Goal: Information Seeking & Learning: Find specific fact

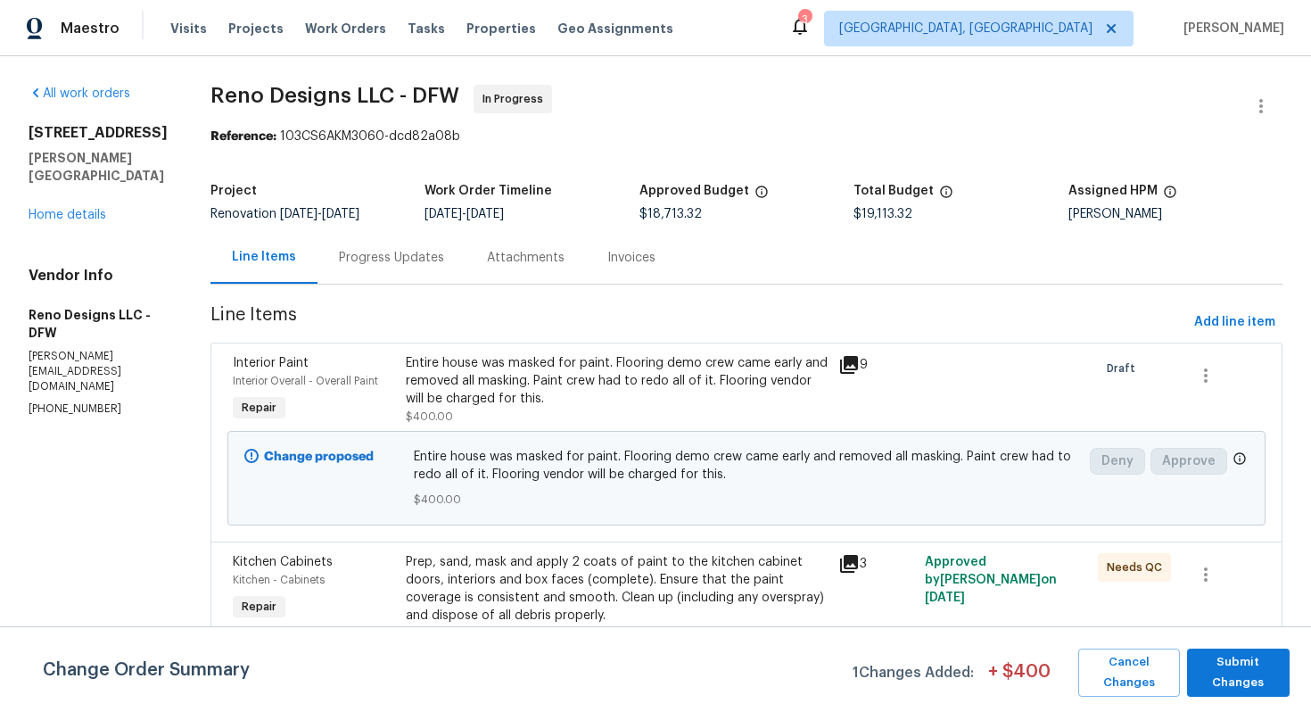
scroll to position [3825, 0]
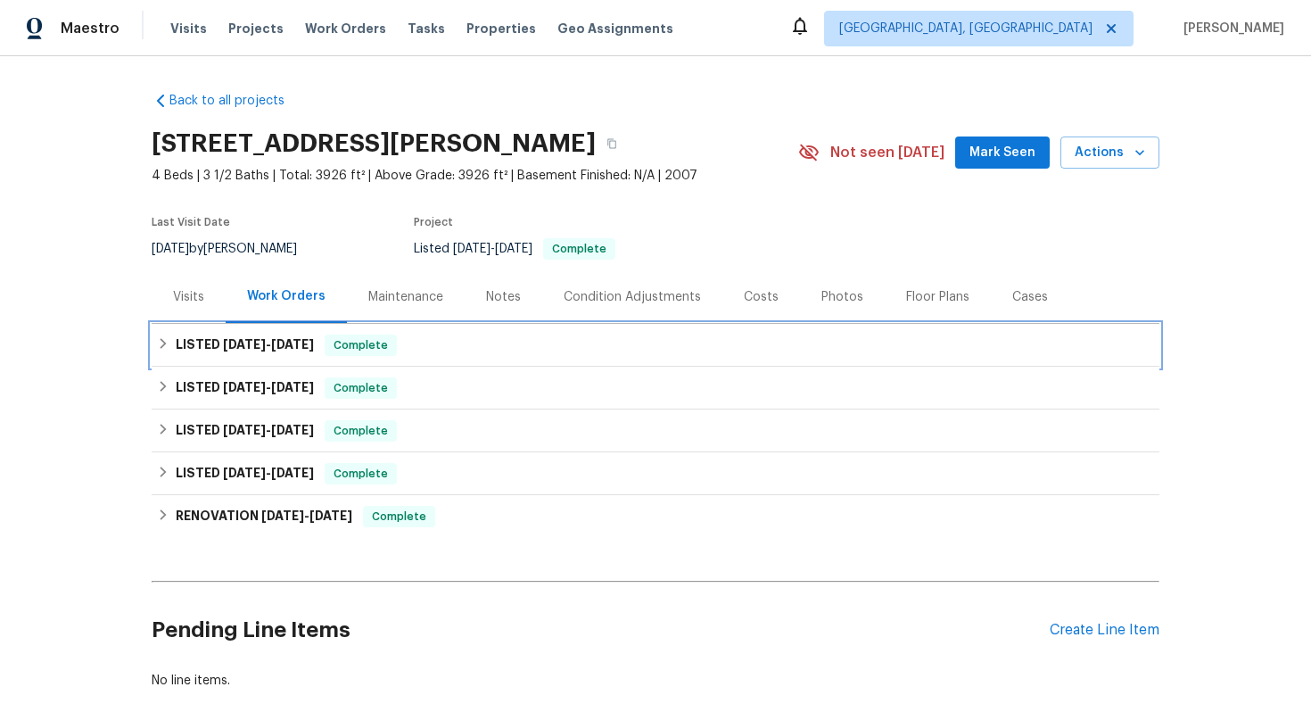
click at [652, 351] on div "LISTED 8/14/25 - 8/31/25 Complete" at bounding box center [655, 344] width 997 height 21
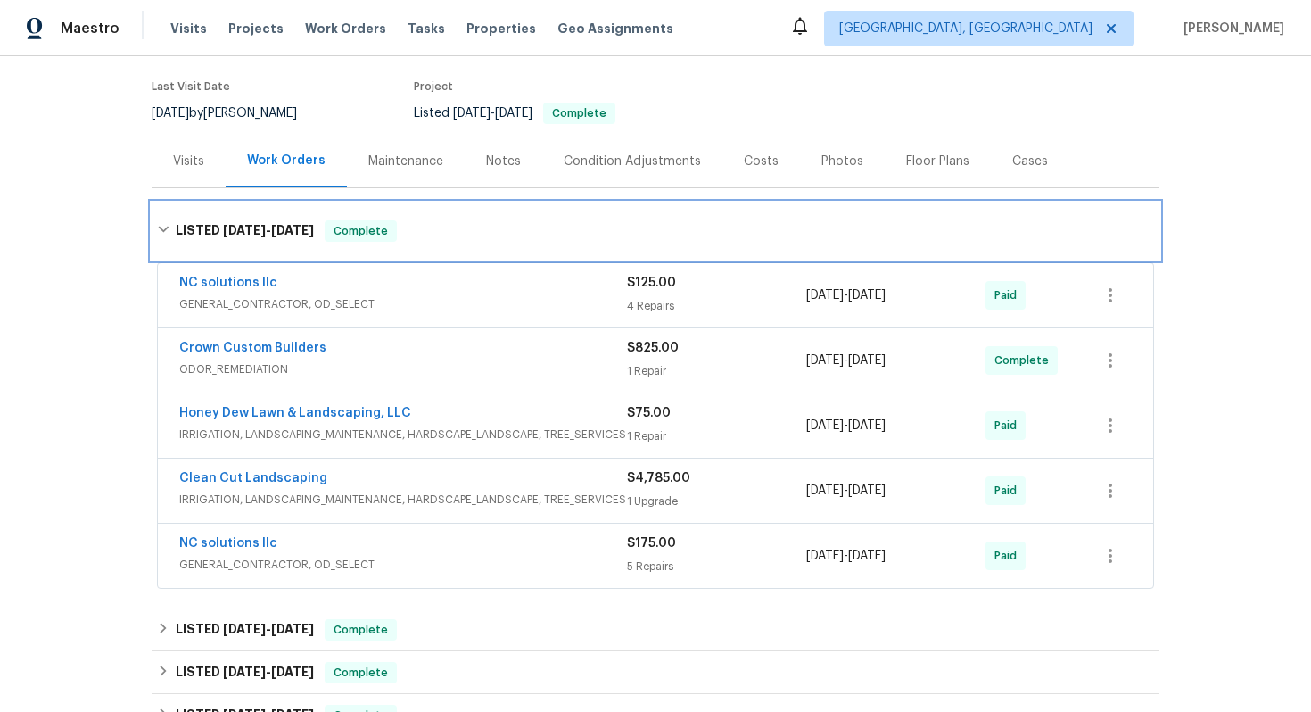
scroll to position [139, 0]
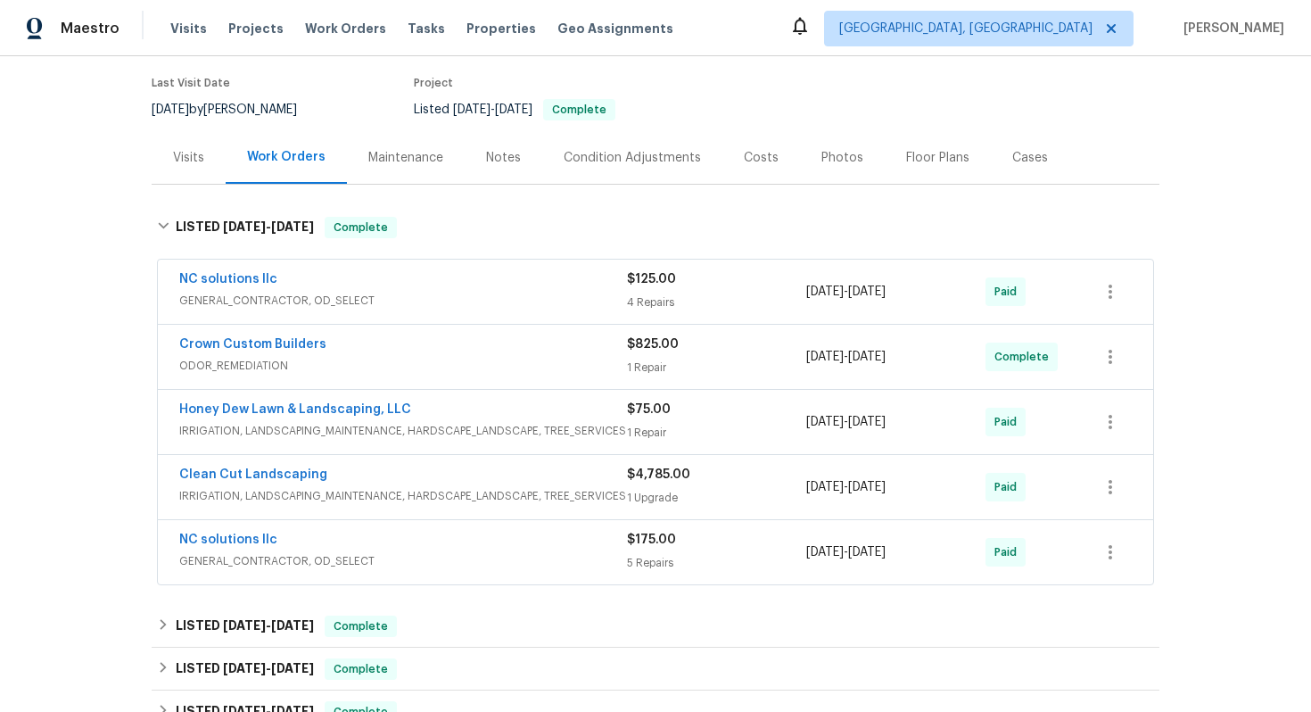
click at [497, 566] on span "GENERAL_CONTRACTOR, OD_SELECT" at bounding box center [403, 561] width 448 height 18
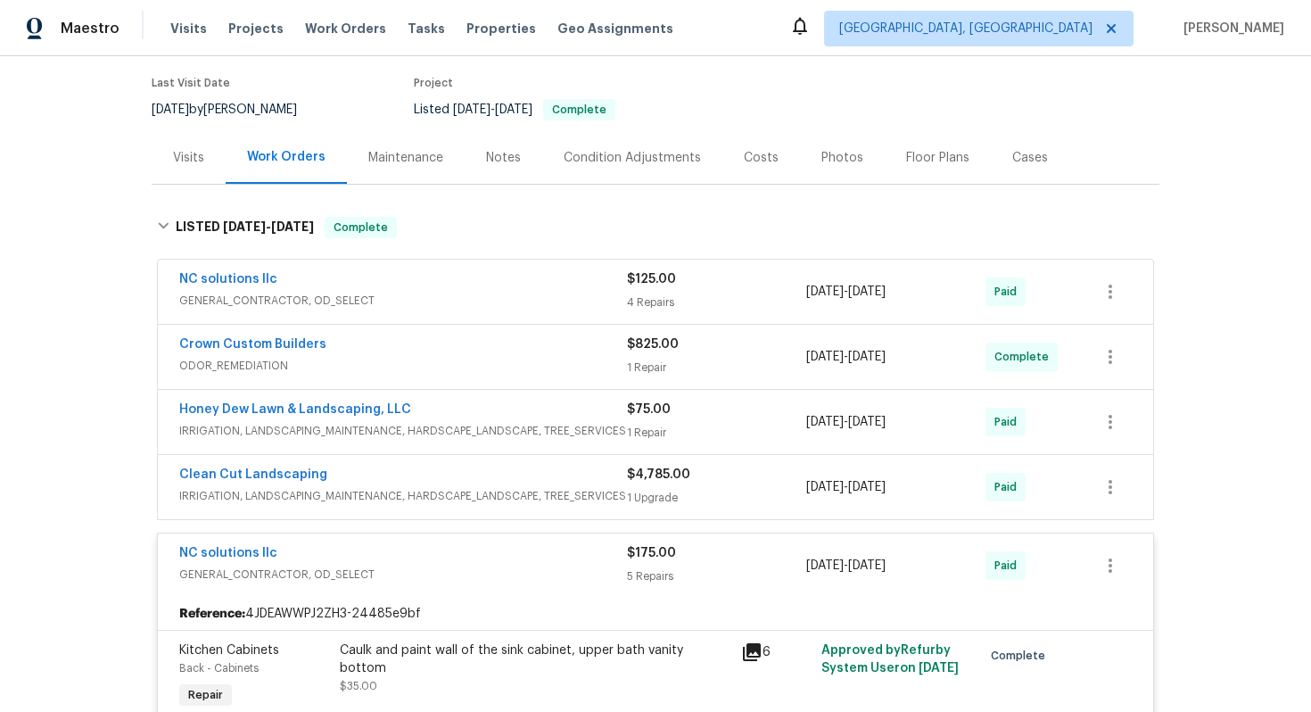
click at [360, 472] on div "Clean Cut Landscaping" at bounding box center [403, 476] width 448 height 21
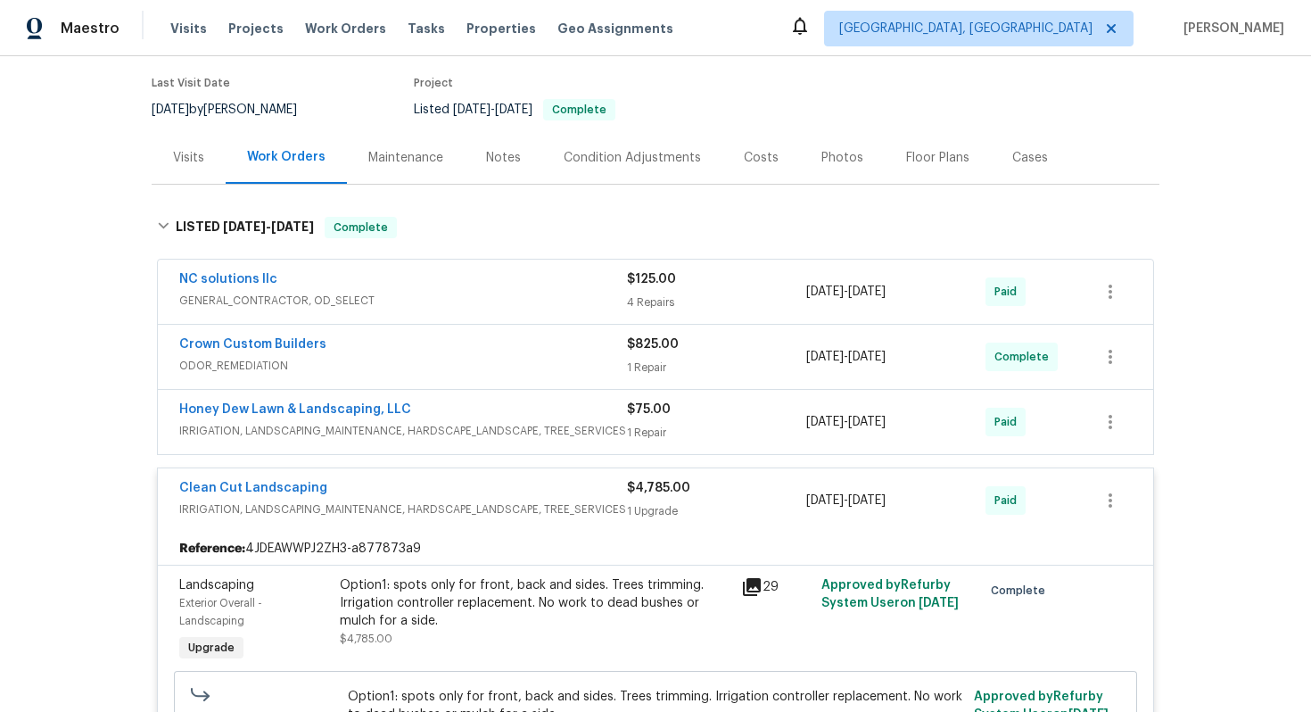
click at [431, 407] on div "Honey Dew Lawn & Landscaping, LLC" at bounding box center [403, 410] width 448 height 21
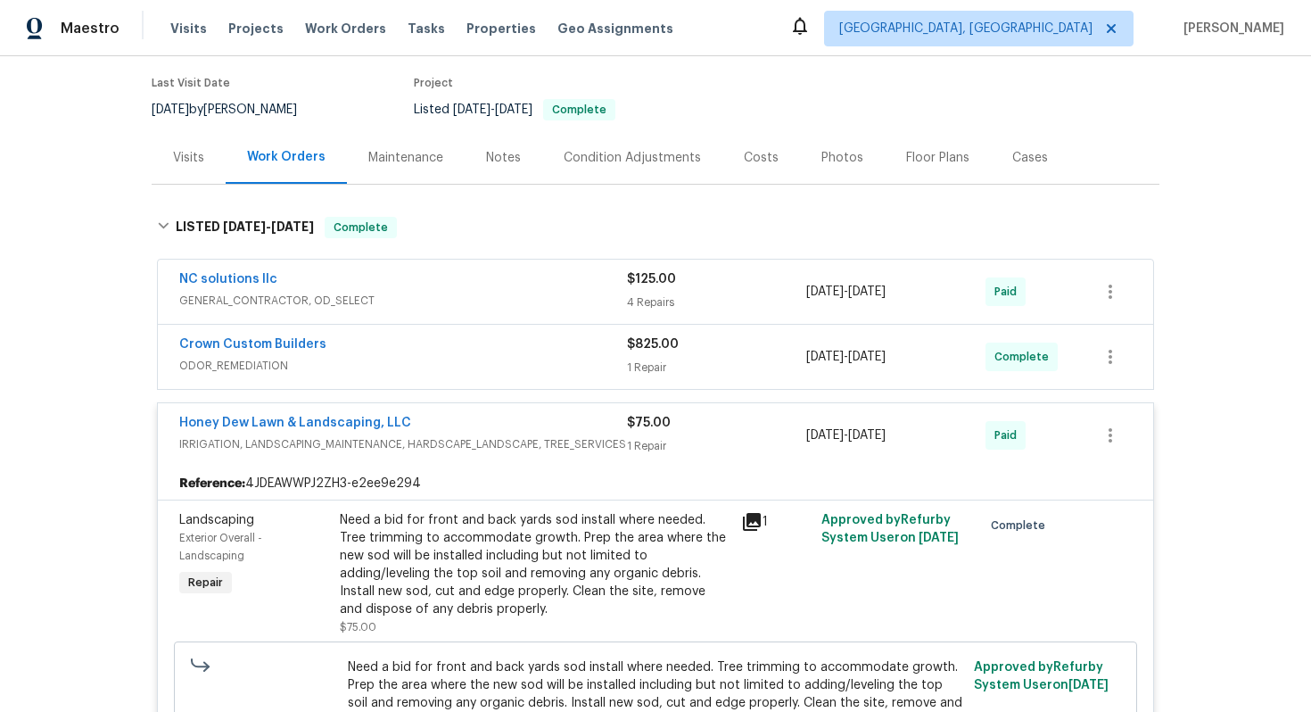
click at [370, 370] on span "ODOR_REMEDIATION" at bounding box center [403, 366] width 448 height 18
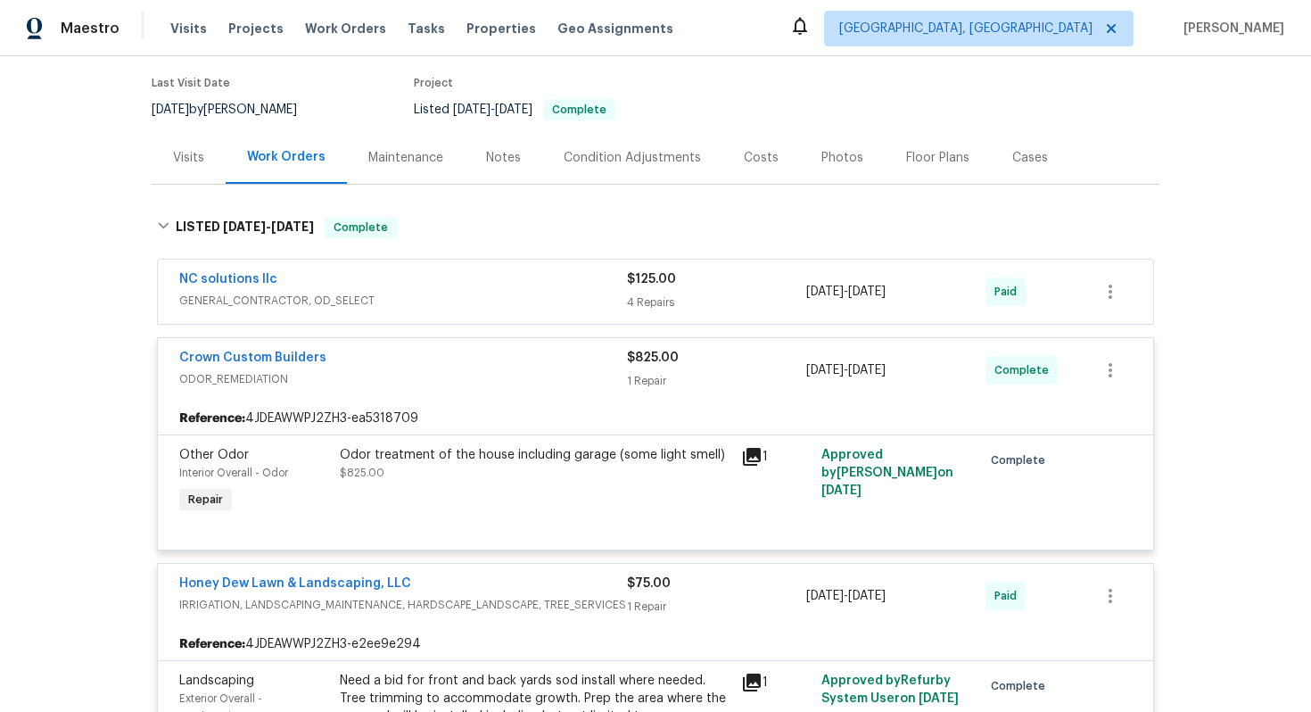
click at [347, 294] on span "GENERAL_CONTRACTOR, OD_SELECT" at bounding box center [403, 301] width 448 height 18
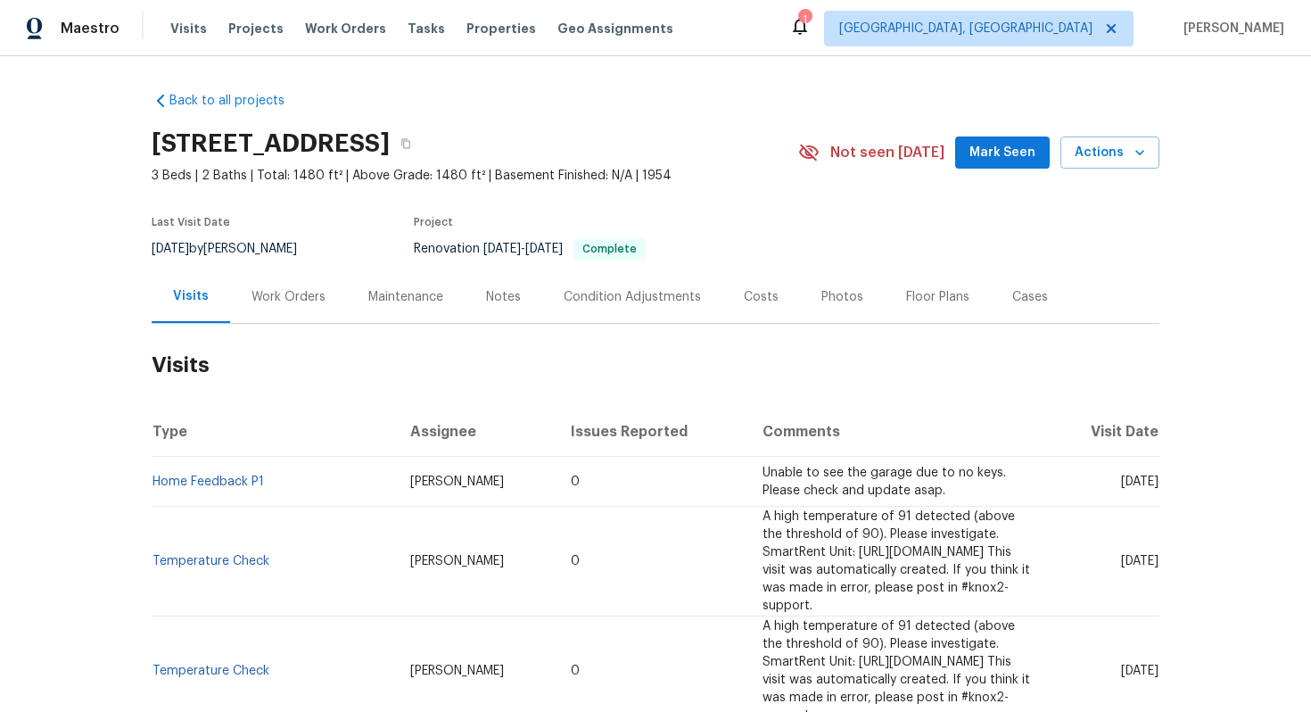
click at [282, 296] on div "Work Orders" at bounding box center [289, 297] width 74 height 18
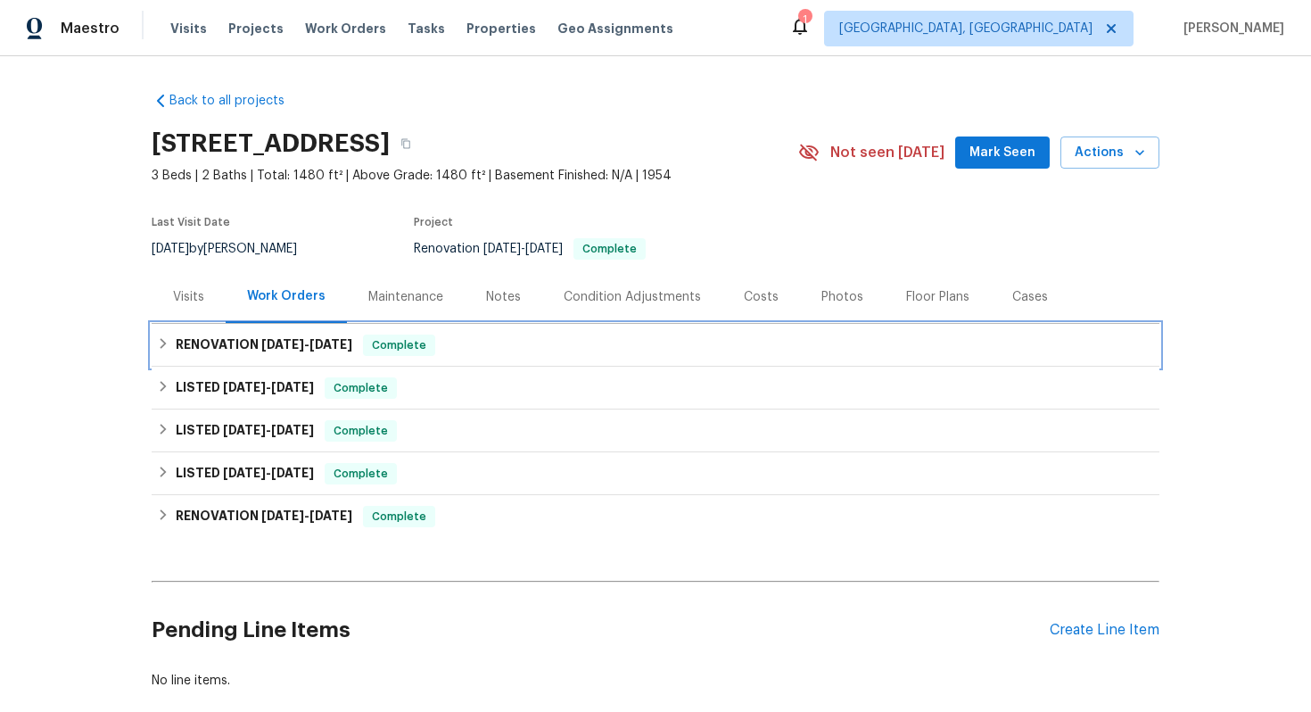
click at [460, 338] on div "RENOVATION 8/1/25 - 8/14/25 Complete" at bounding box center [655, 344] width 997 height 21
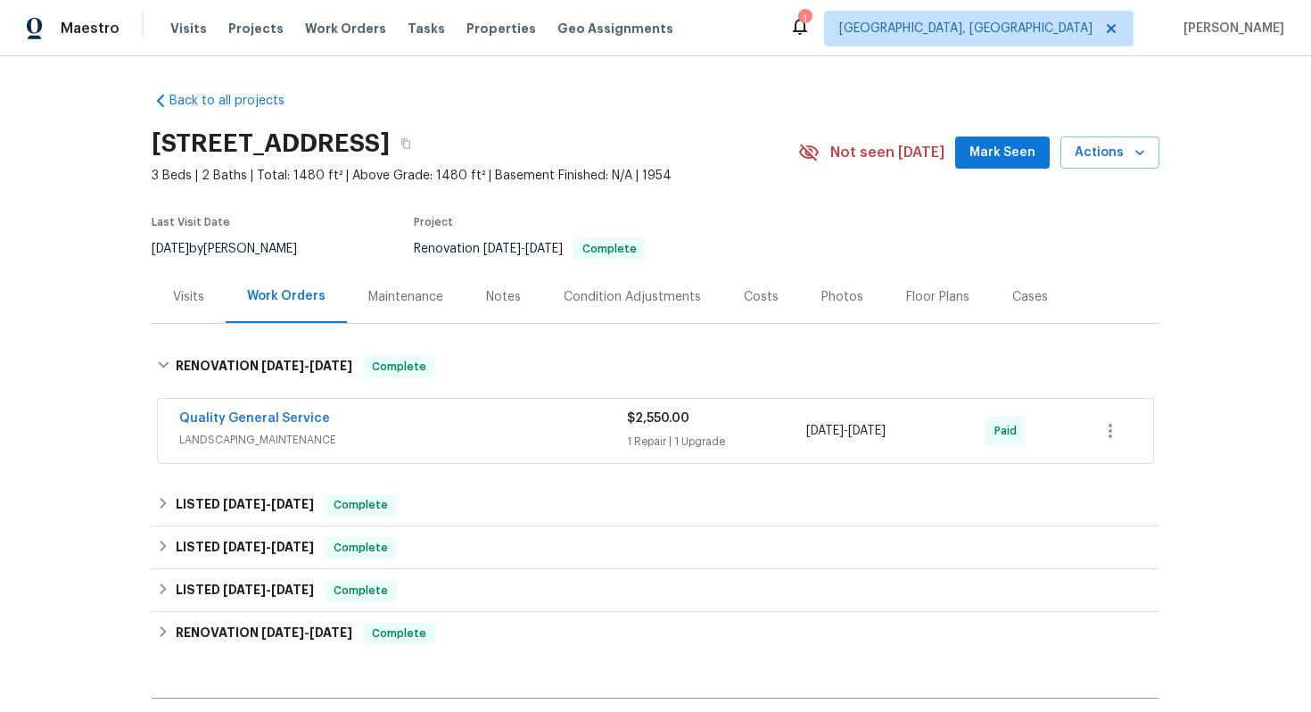
click at [432, 429] on div "Quality General Service" at bounding box center [403, 419] width 448 height 21
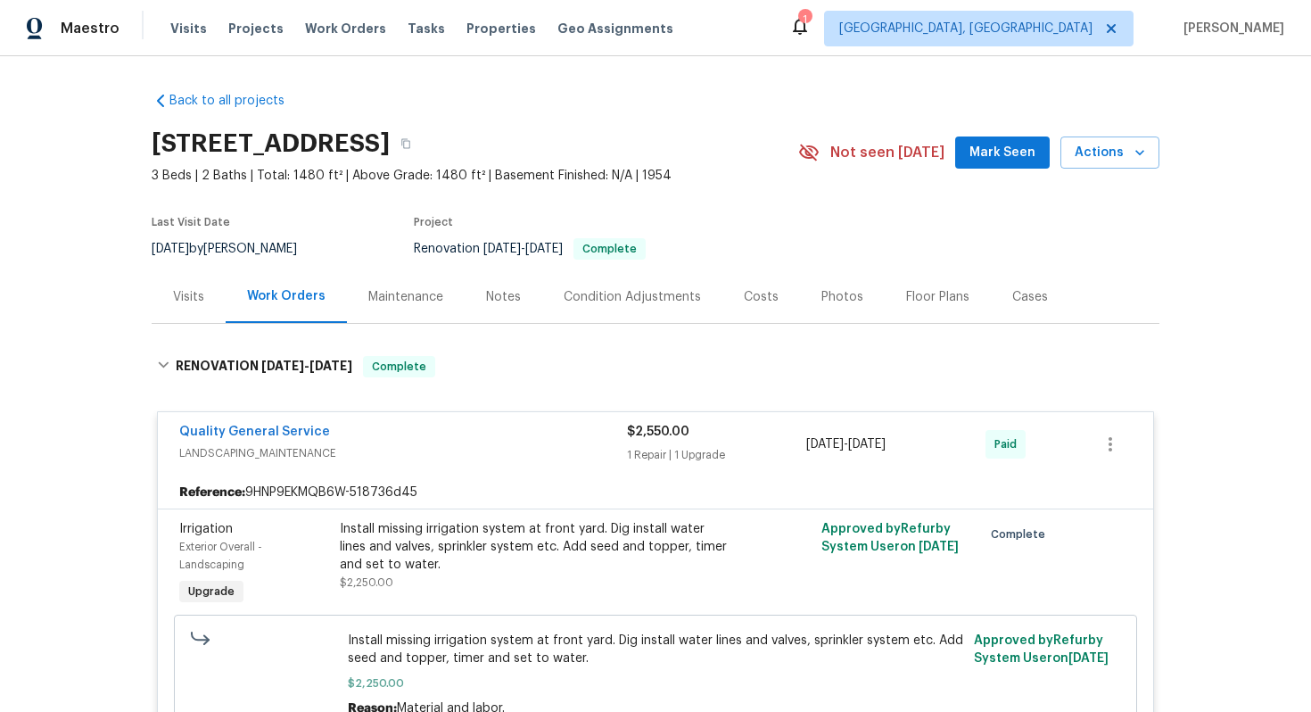
click at [471, 580] on div "Install missing irrigation system at front yard. Dig install water lines and va…" at bounding box center [535, 555] width 391 height 71
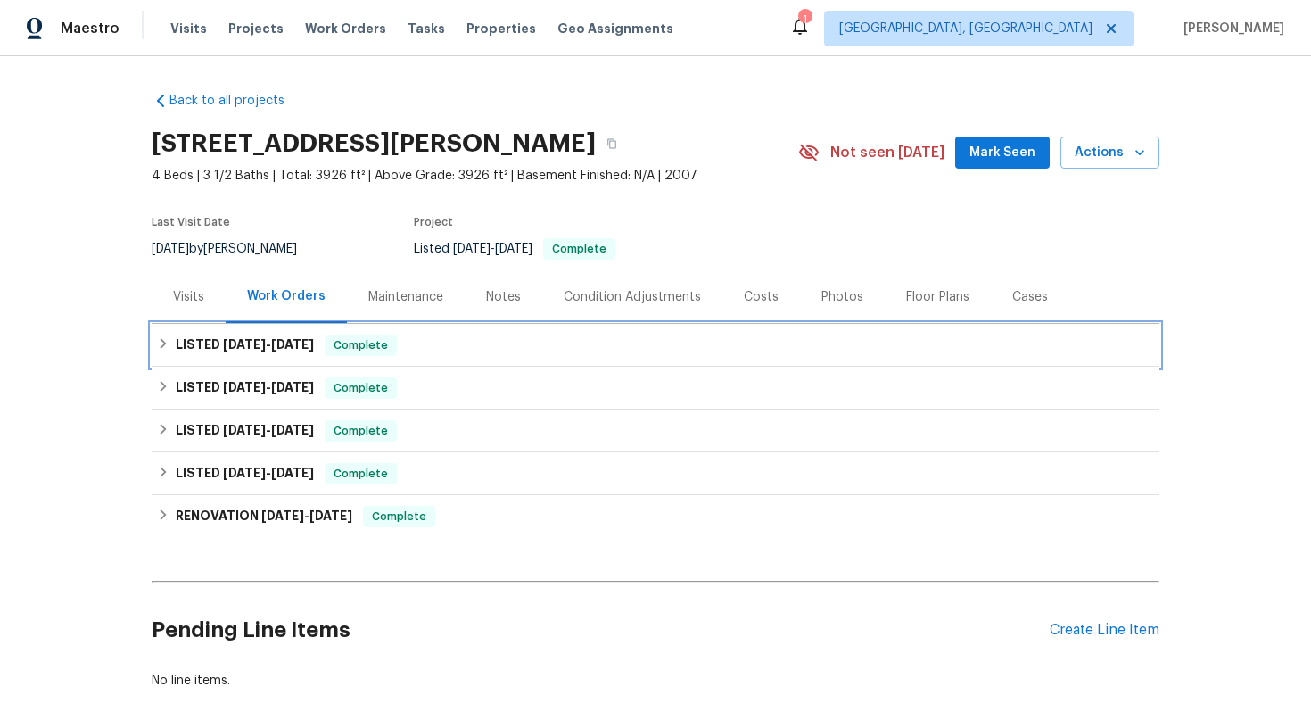
click at [478, 340] on div "LISTED [DATE] - [DATE] Complete" at bounding box center [655, 344] width 997 height 21
click at [484, 326] on div "LISTED [DATE] - [DATE] Complete" at bounding box center [656, 345] width 1008 height 43
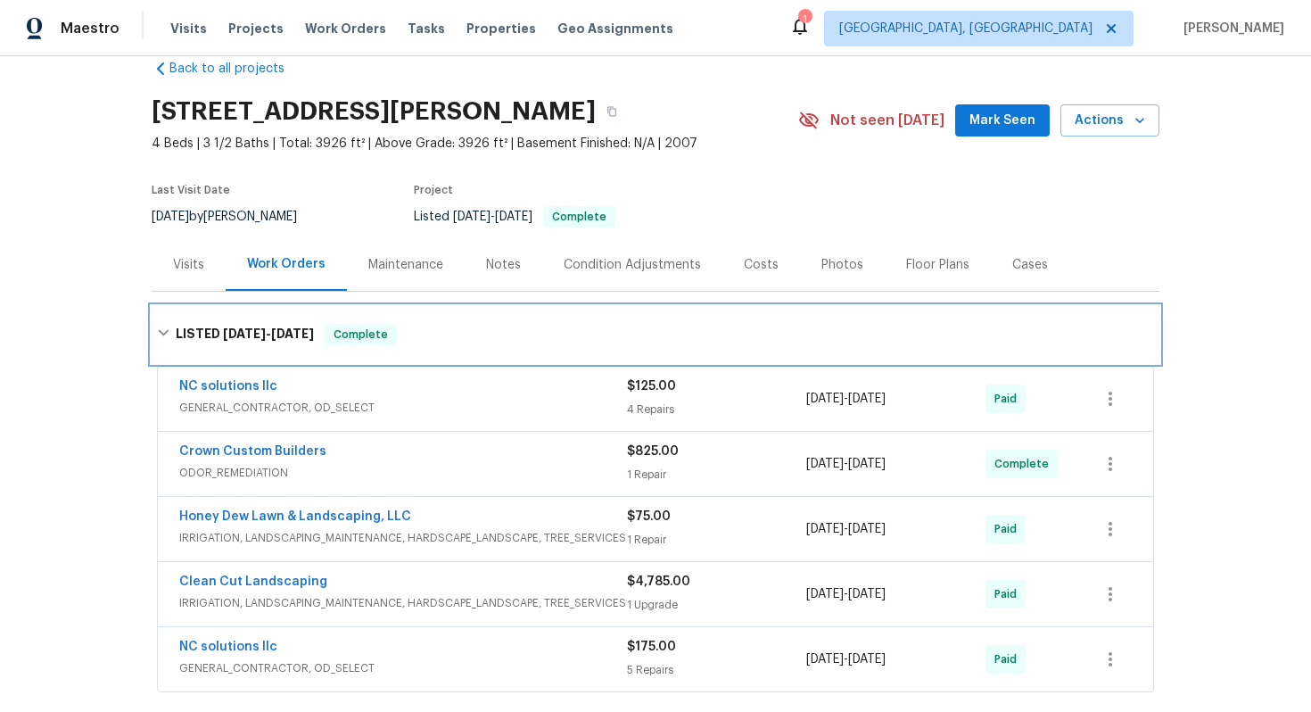
scroll to position [37, 0]
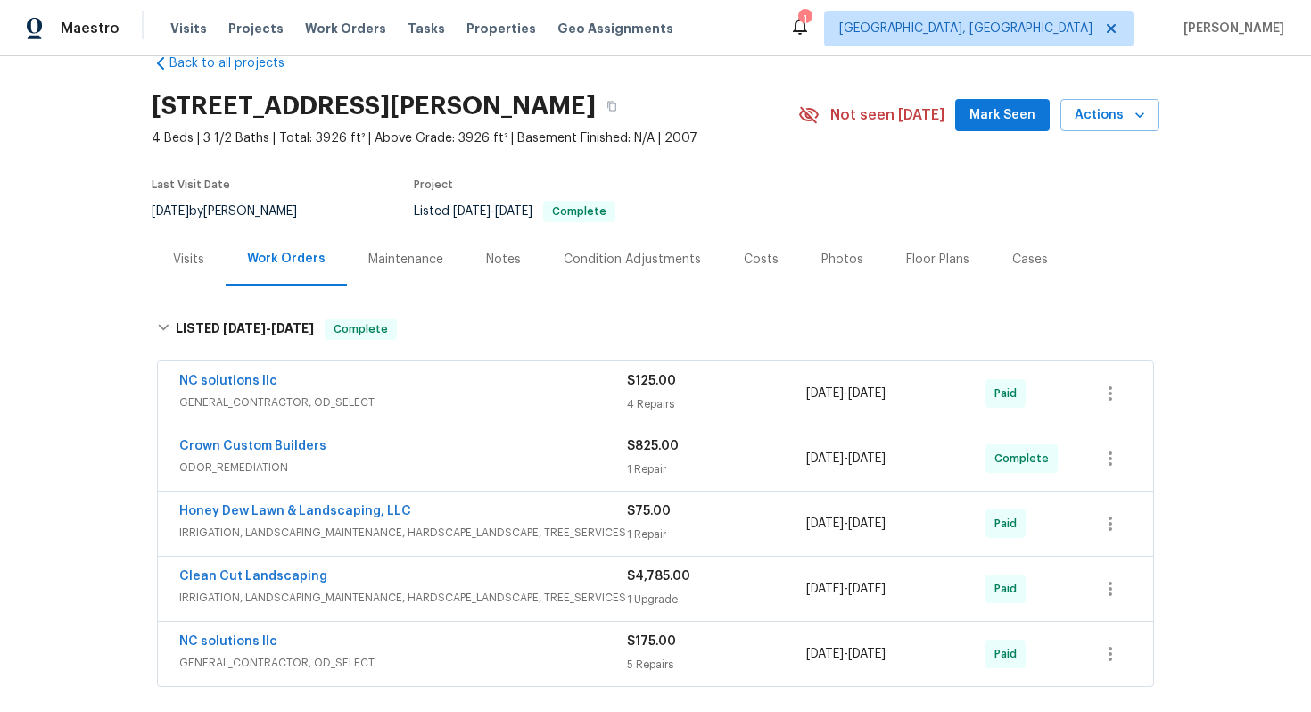
click at [452, 647] on div "NC solutions llc" at bounding box center [403, 642] width 448 height 21
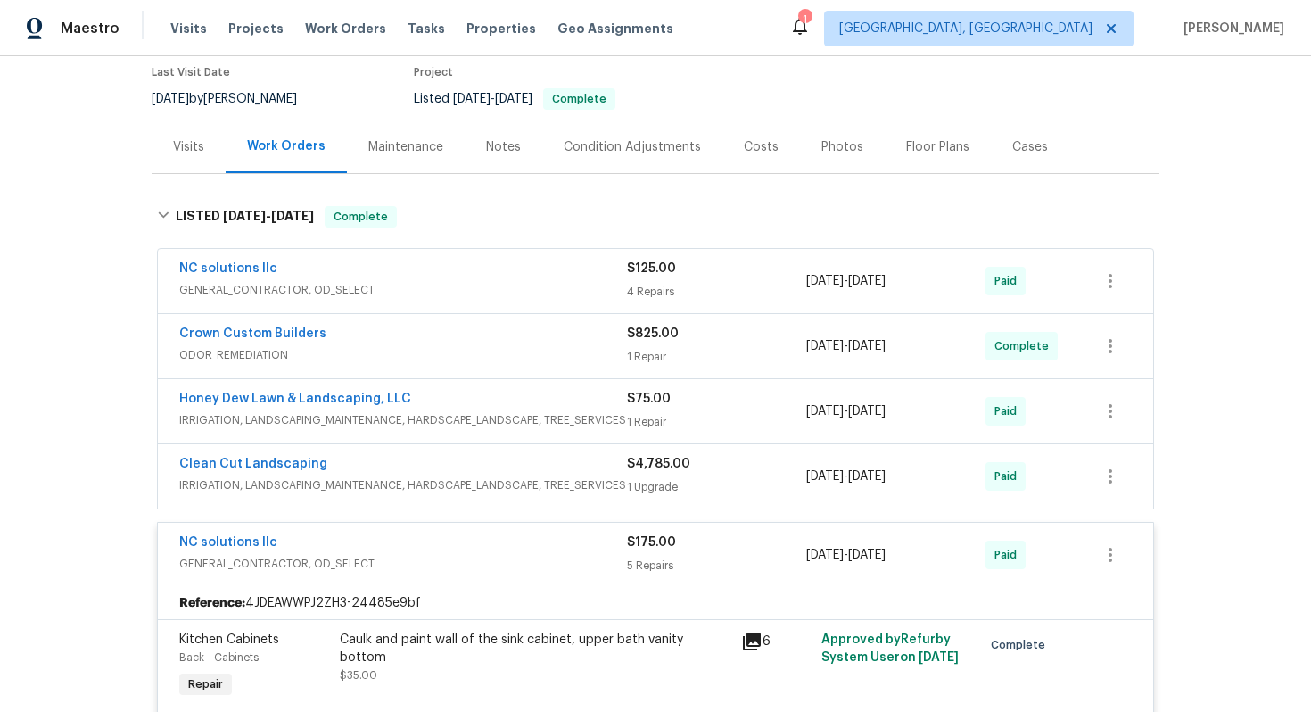
scroll to position [159, 0]
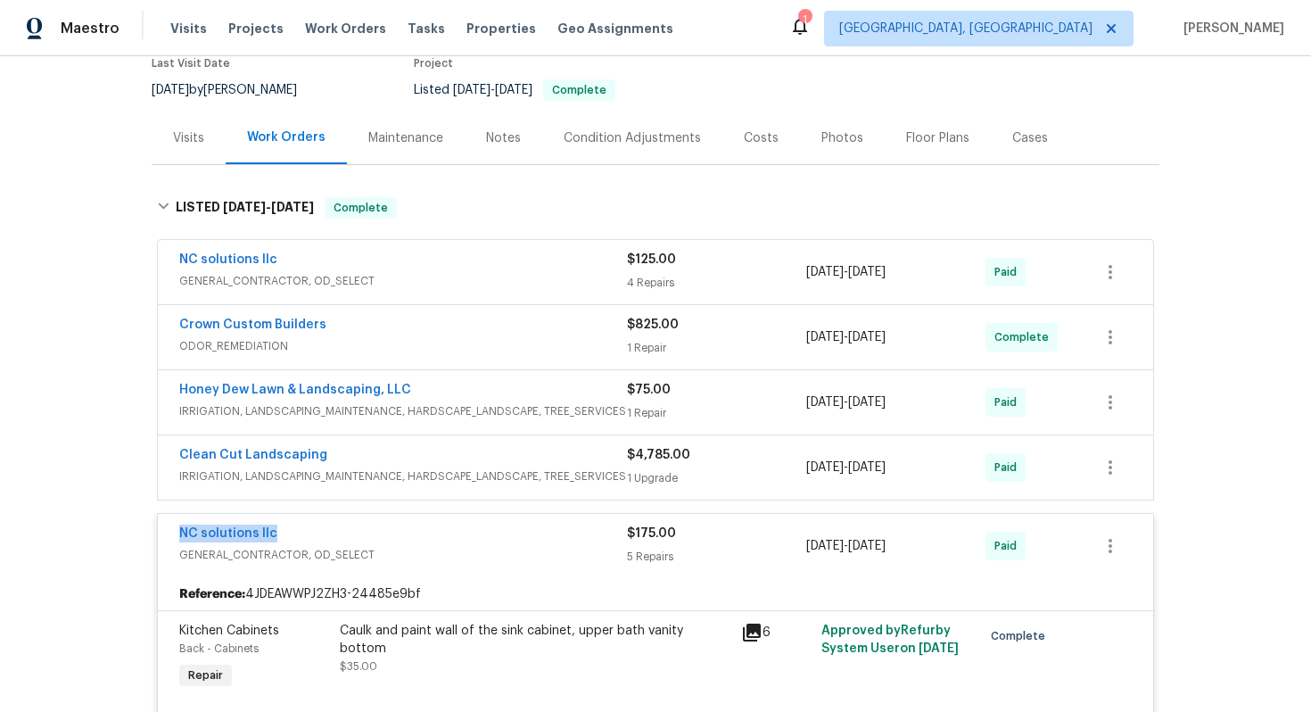
copy link "NC solutions llc"
drag, startPoint x: 333, startPoint y: 530, endPoint x: 89, endPoint y: 530, distance: 243.5
click at [89, 530] on div "Back to all projects [STREET_ADDRESS][PERSON_NAME] 4 Beds | 3 1/2 Baths | Total…" at bounding box center [655, 384] width 1311 height 656
